Goal: Transaction & Acquisition: Purchase product/service

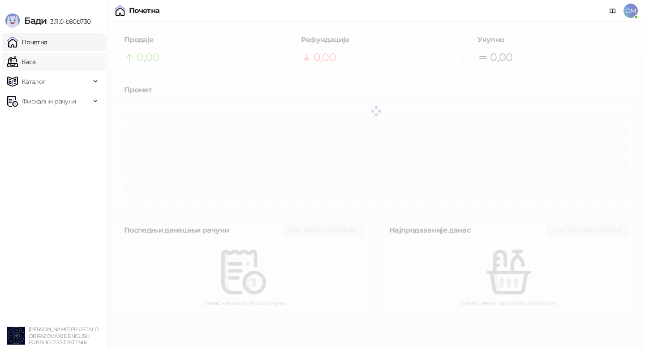
click at [35, 62] on link "Каса" at bounding box center [21, 62] width 28 height 18
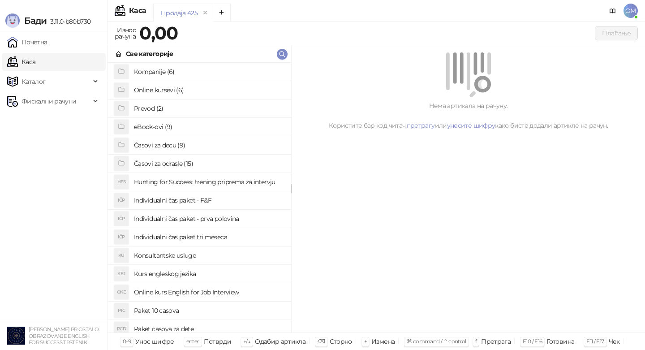
click at [170, 141] on h4 "Časovi za decu (9)" at bounding box center [209, 145] width 150 height 14
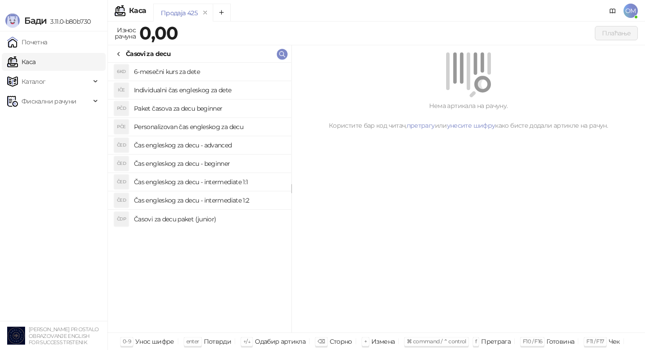
click at [218, 88] on h4 "Individualni čas engleskog za dete" at bounding box center [209, 90] width 150 height 14
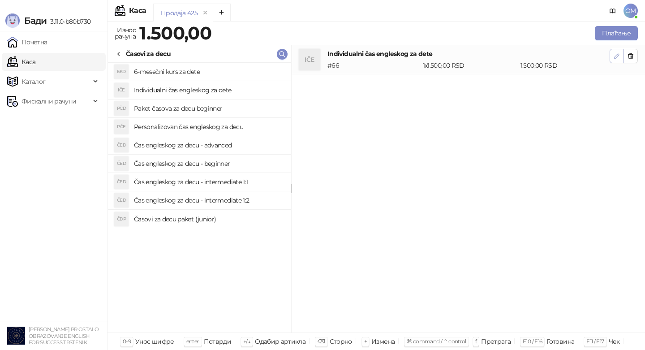
click at [621, 58] on button "button" at bounding box center [617, 56] width 14 height 14
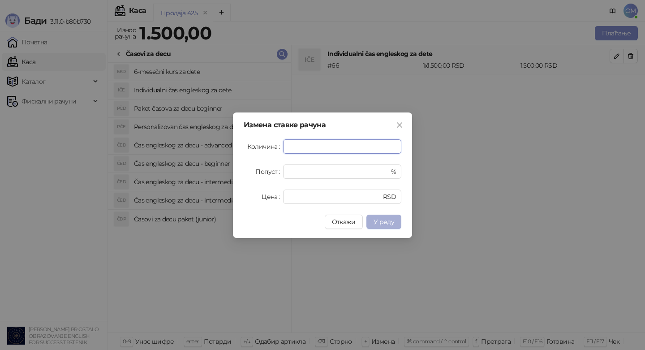
type input "*"
click at [385, 223] on span "У реду" at bounding box center [384, 222] width 21 height 8
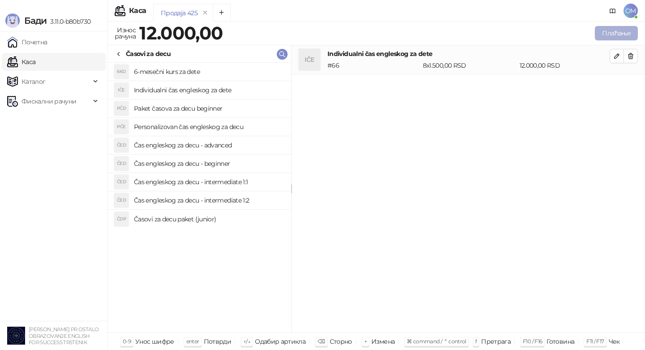
click at [620, 30] on button "Плаћање" at bounding box center [616, 33] width 43 height 14
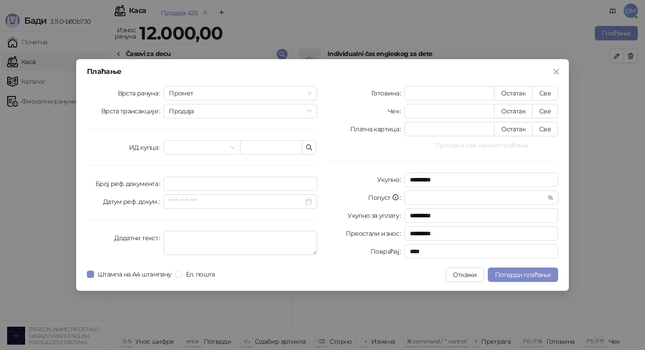
click at [513, 147] on button "Прикажи све начине плаћања" at bounding box center [482, 145] width 154 height 11
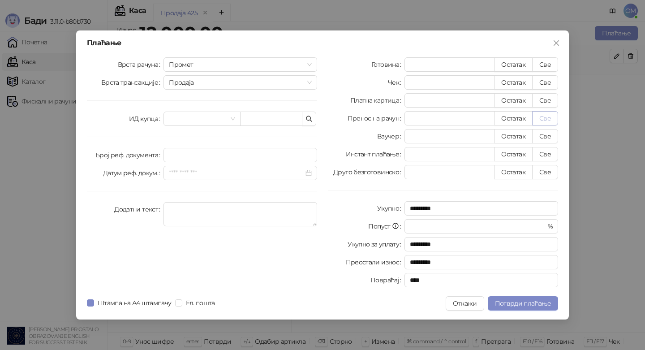
click at [550, 118] on button "Све" at bounding box center [545, 118] width 26 height 14
type input "*****"
type input "****"
click at [513, 295] on div "Плаћање Врста рачуна Промет Врста трансакције Продаја ИД купца Број реф. докуме…" at bounding box center [322, 174] width 493 height 289
click at [513, 299] on span "Потврди плаћање" at bounding box center [523, 303] width 56 height 8
